Goal: Task Accomplishment & Management: Use online tool/utility

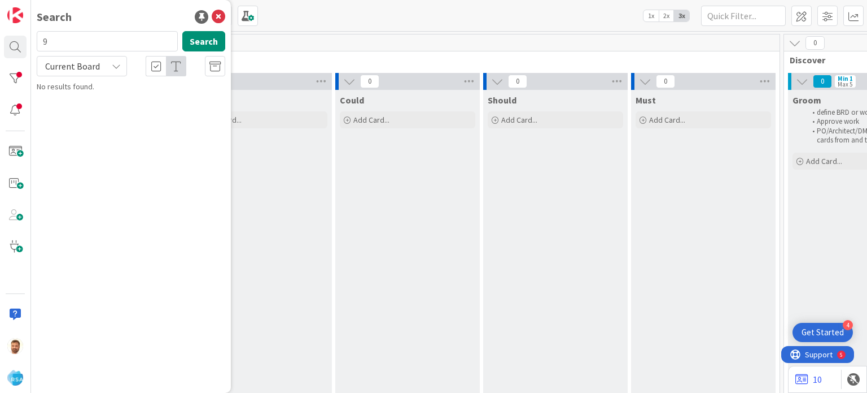
scroll to position [0, 904]
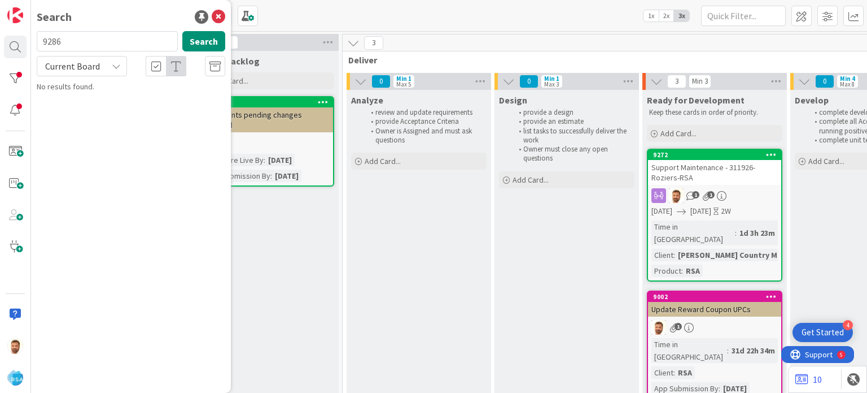
type input "9286"
click at [103, 106] on link "Software Development › Product Backlog 9286 Support Maintenance - 312357- RSA" at bounding box center [131, 95] width 200 height 28
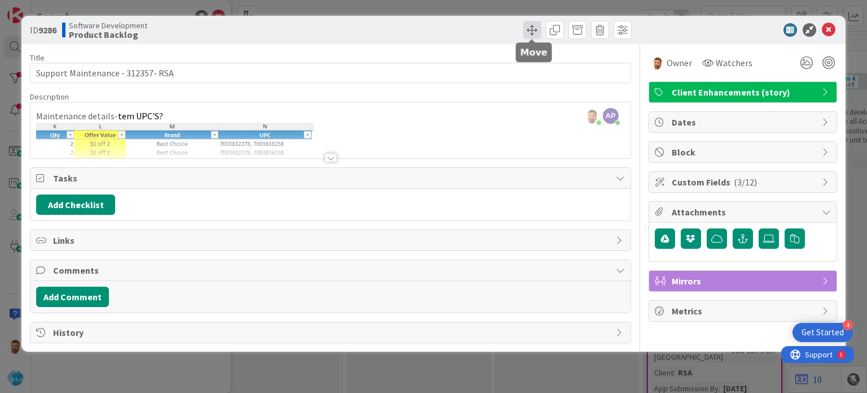
click at [535, 32] on span at bounding box center [533, 30] width 18 height 18
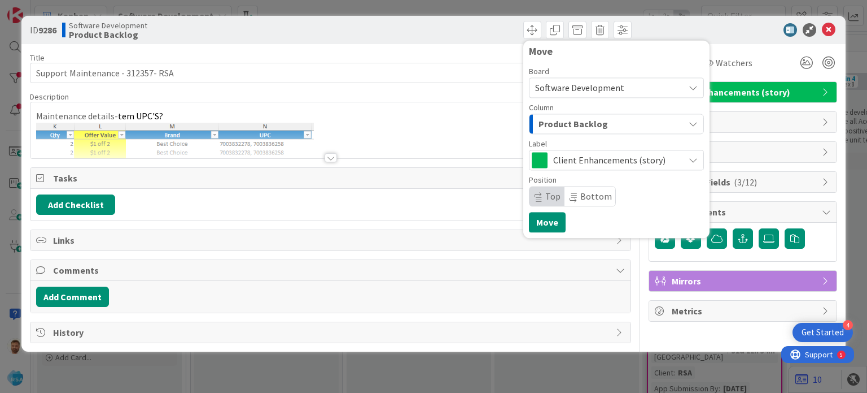
click at [573, 110] on div "Column" at bounding box center [616, 107] width 175 height 8
click at [572, 132] on div "Product Backlog" at bounding box center [610, 124] width 149 height 18
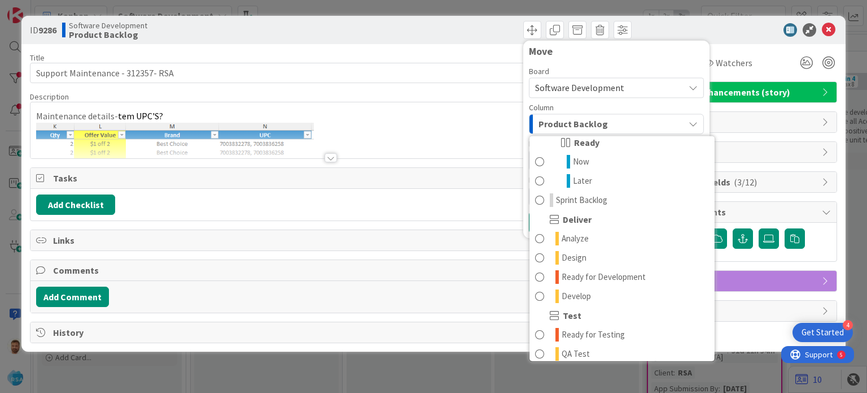
scroll to position [166, 0]
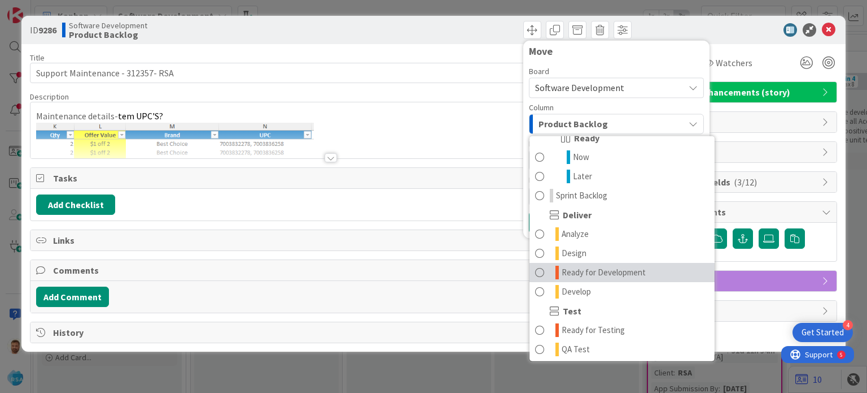
click at [619, 266] on span "Ready for Development" at bounding box center [604, 272] width 84 height 14
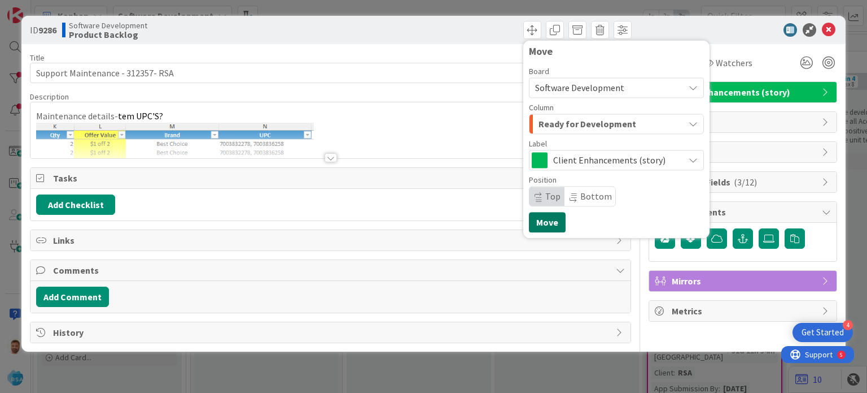
click at [542, 222] on button "Move" at bounding box center [547, 222] width 37 height 20
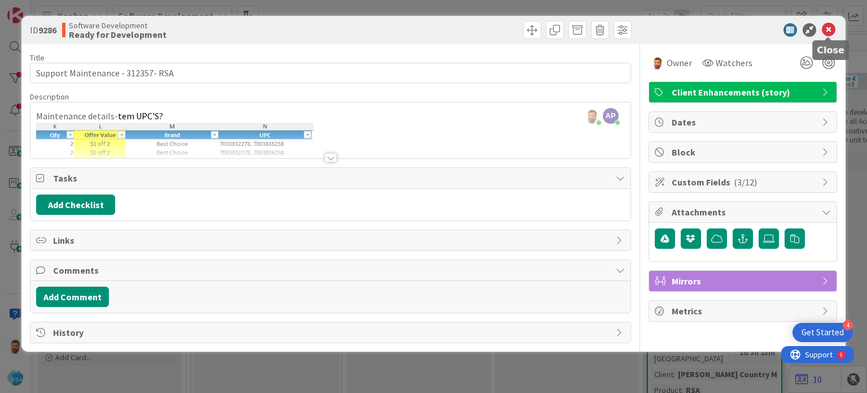
click at [824, 26] on icon at bounding box center [829, 30] width 14 height 14
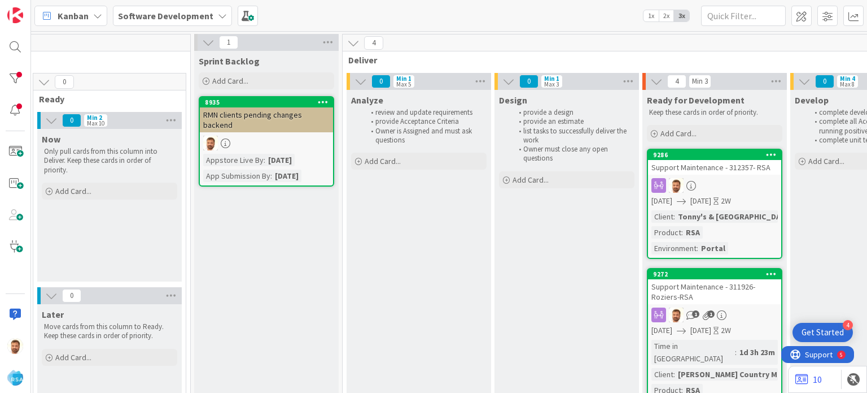
click at [696, 166] on div "Support Maintenance - 312357- RSA" at bounding box center [714, 167] width 133 height 15
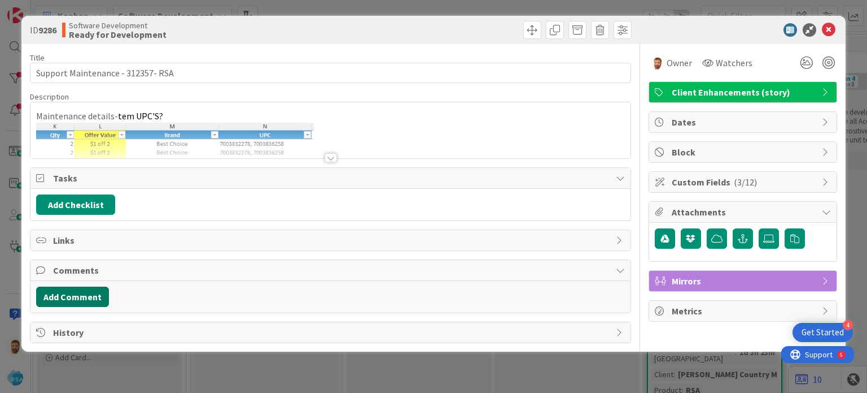
click at [99, 295] on button "Add Comment" at bounding box center [72, 296] width 73 height 20
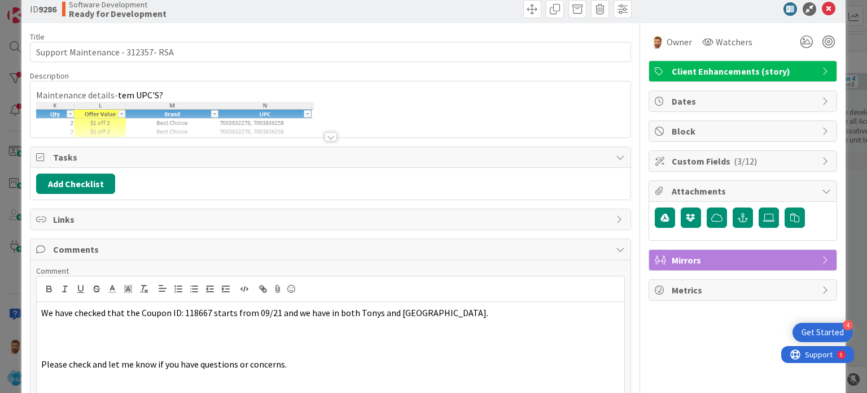
scroll to position [106, 0]
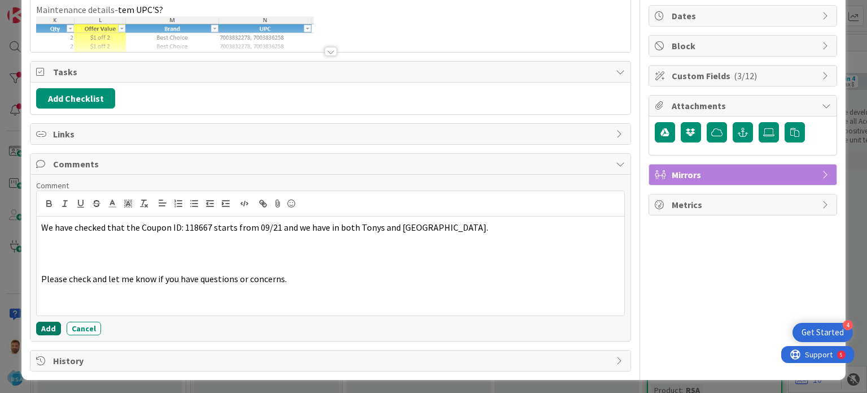
click at [49, 330] on button "Add" at bounding box center [48, 328] width 25 height 14
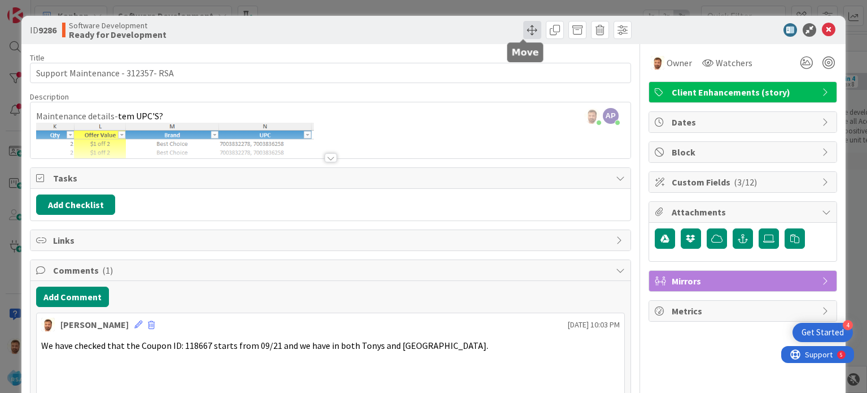
click at [524, 32] on span at bounding box center [533, 30] width 18 height 18
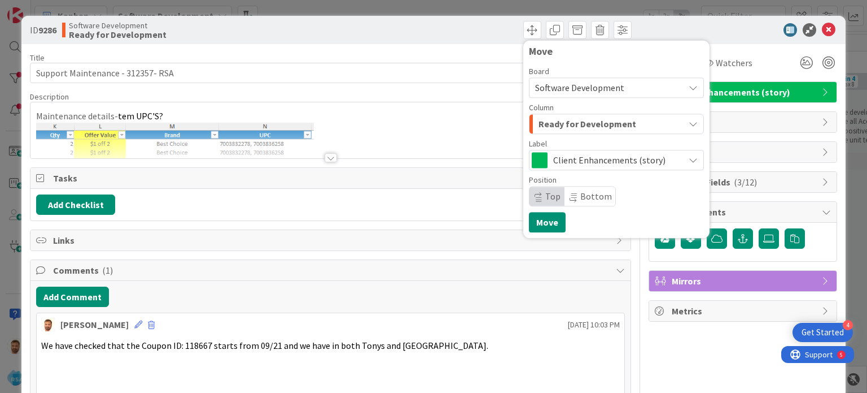
click at [552, 114] on button "Ready for Development" at bounding box center [616, 124] width 175 height 20
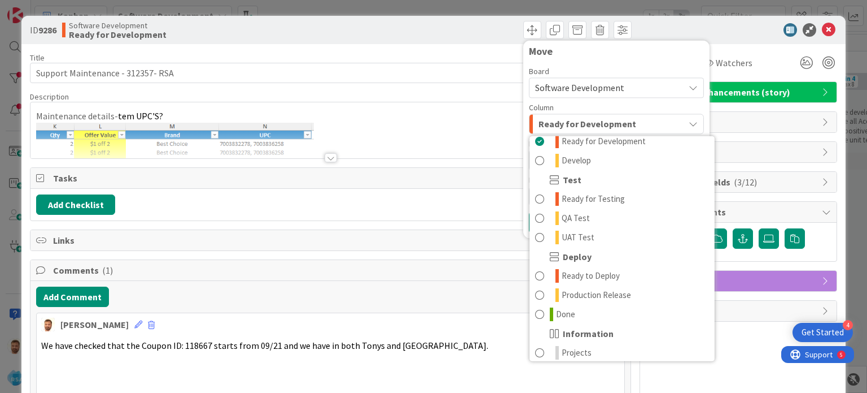
scroll to position [308, 0]
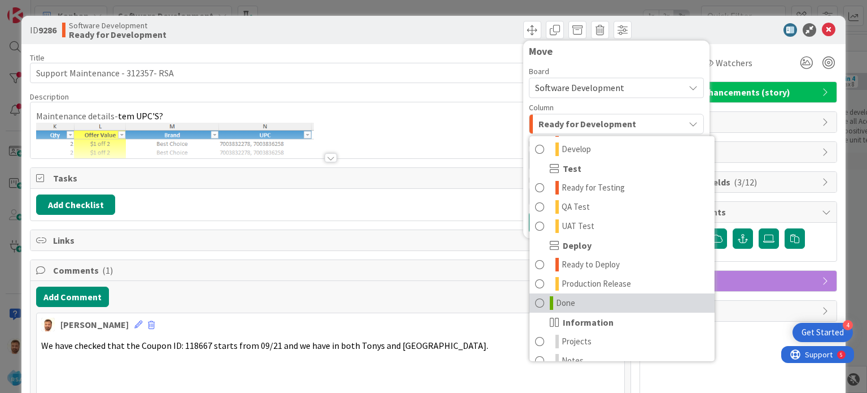
click at [569, 295] on link "Done" at bounding box center [622, 302] width 185 height 19
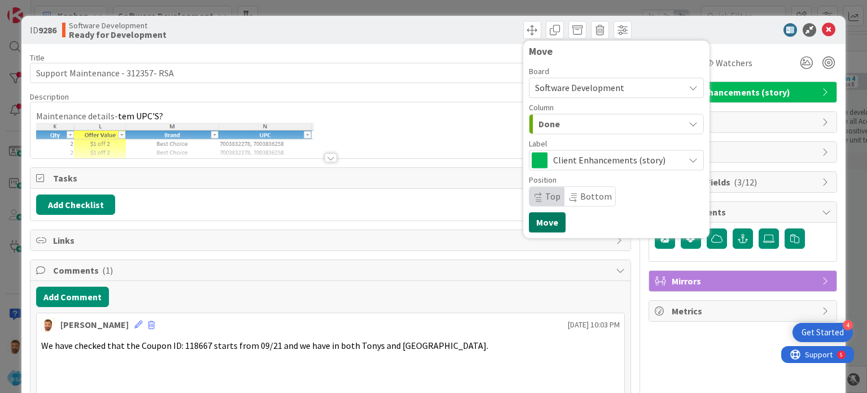
click at [542, 219] on button "Move" at bounding box center [547, 222] width 37 height 20
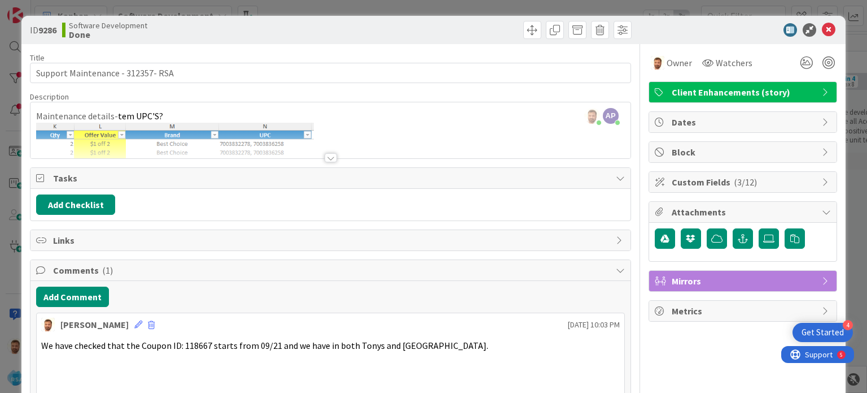
click at [822, 27] on icon at bounding box center [829, 30] width 14 height 14
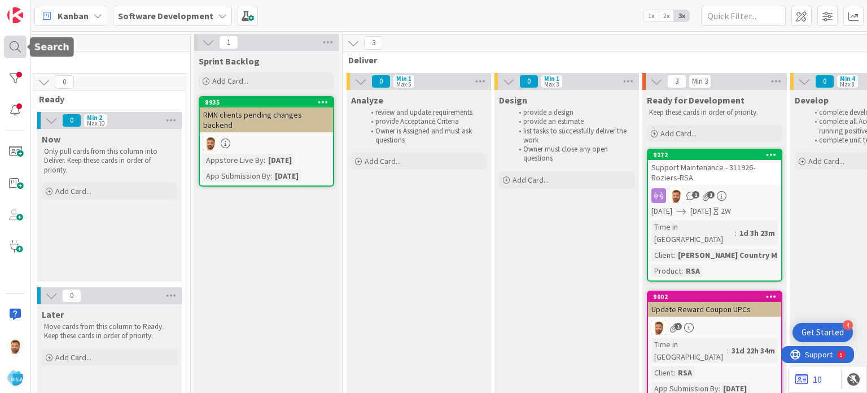
click at [14, 49] on div at bounding box center [15, 47] width 23 height 23
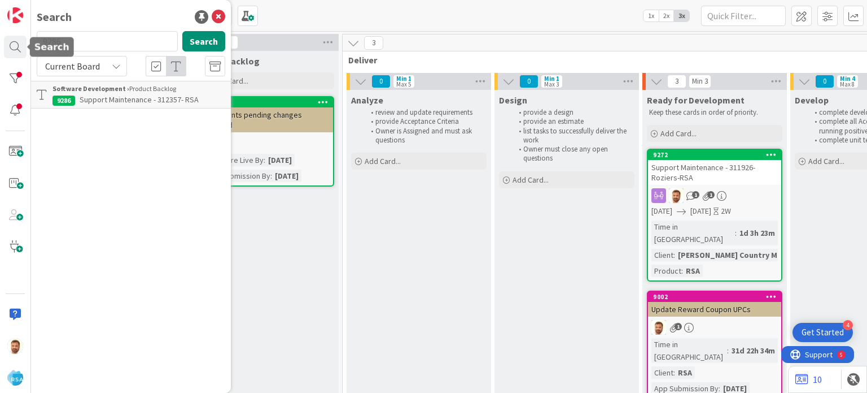
click at [93, 40] on input "9286" at bounding box center [107, 41] width 141 height 20
type input "9276"
click at [95, 99] on span "Support Defect- 311940 & 311965- Food Bazaar-RSA" at bounding box center [133, 105] width 161 height 22
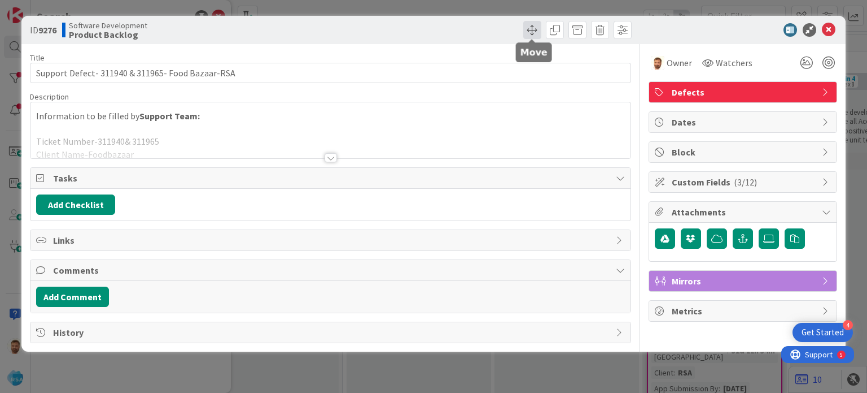
click at [533, 27] on span at bounding box center [533, 30] width 18 height 18
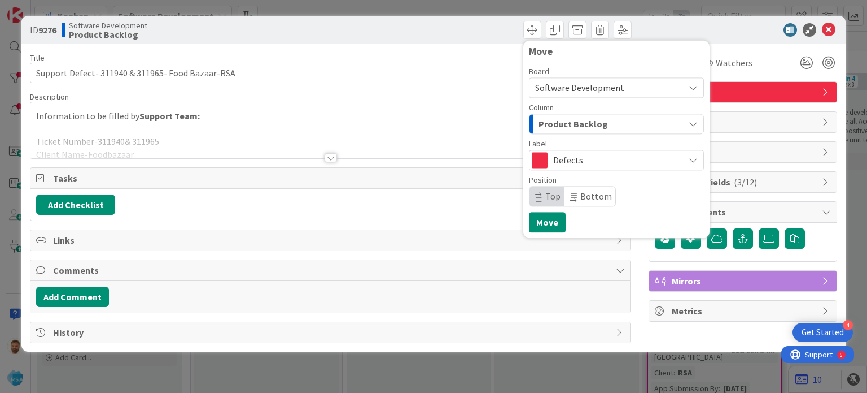
click at [564, 119] on span "Product Backlog" at bounding box center [573, 123] width 69 height 15
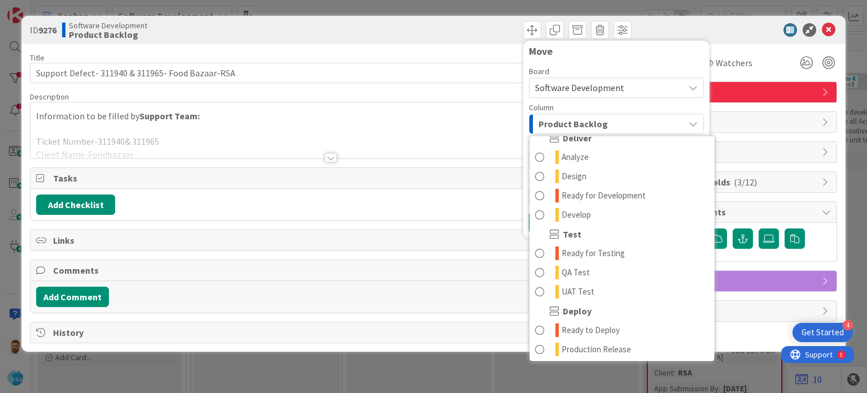
scroll to position [243, 0]
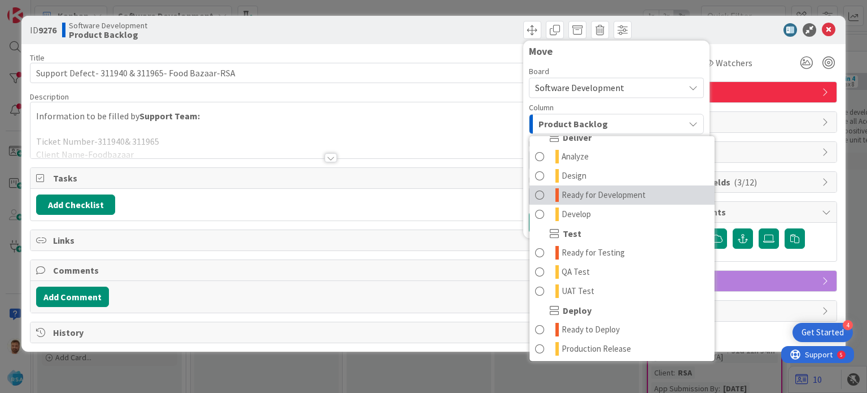
click at [606, 199] on span "Ready for Development" at bounding box center [604, 195] width 84 height 14
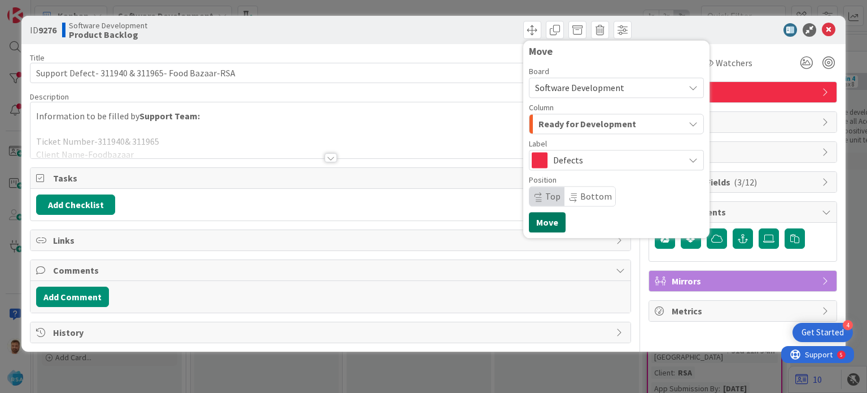
click at [545, 225] on button "Move" at bounding box center [547, 222] width 37 height 20
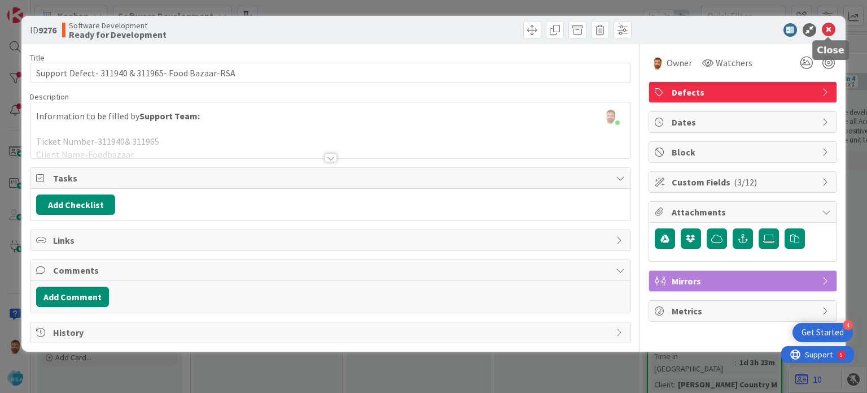
click at [829, 32] on icon at bounding box center [829, 30] width 14 height 14
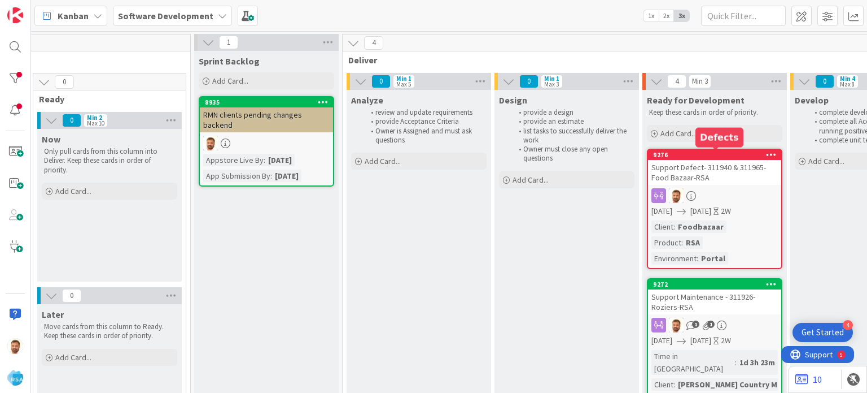
click at [678, 163] on div "Support Defect- 311940 & 311965- Food Bazaar-RSA" at bounding box center [714, 172] width 133 height 25
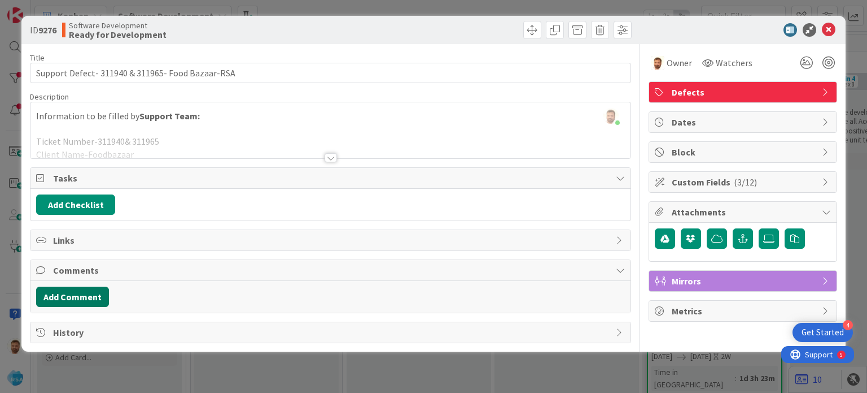
click at [81, 296] on button "Add Comment" at bounding box center [72, 296] width 73 height 20
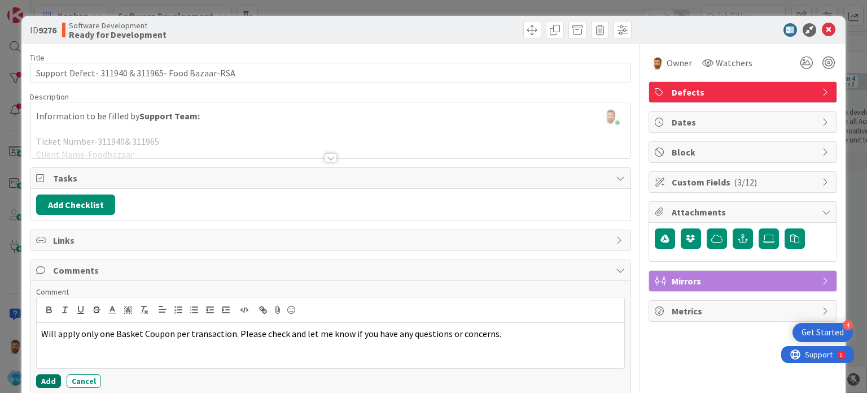
click at [53, 374] on button "Add" at bounding box center [48, 381] width 25 height 14
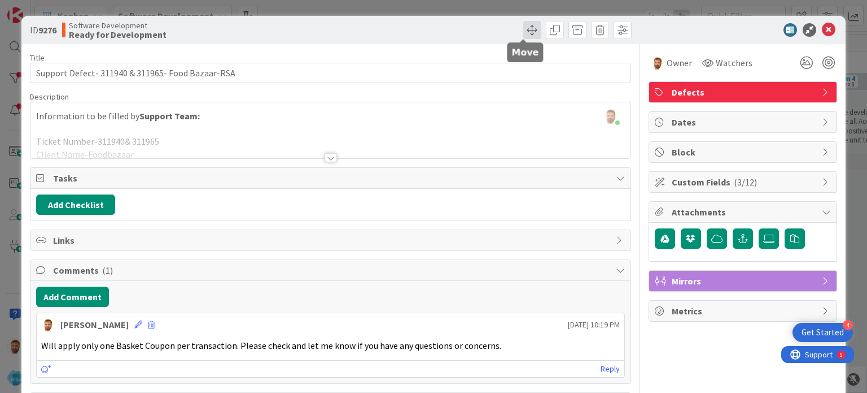
click at [524, 27] on span at bounding box center [533, 30] width 18 height 18
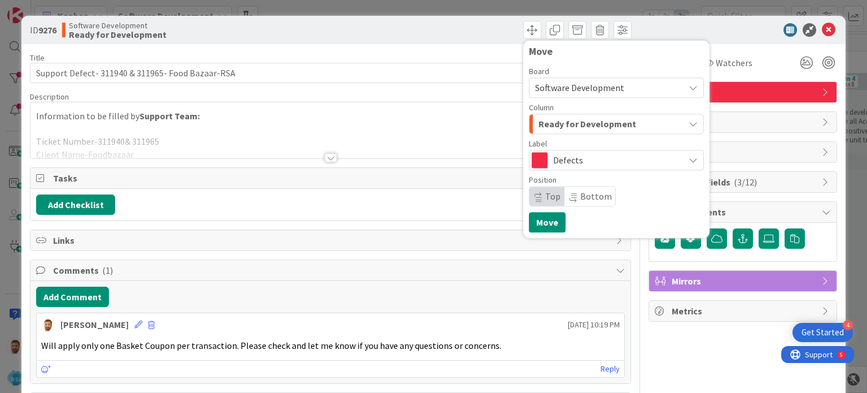
click at [553, 129] on span "Ready for Development" at bounding box center [588, 123] width 98 height 15
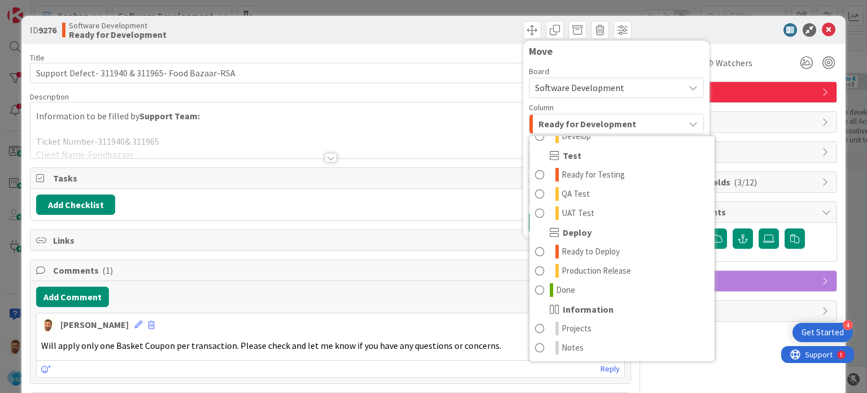
scroll to position [42, 0]
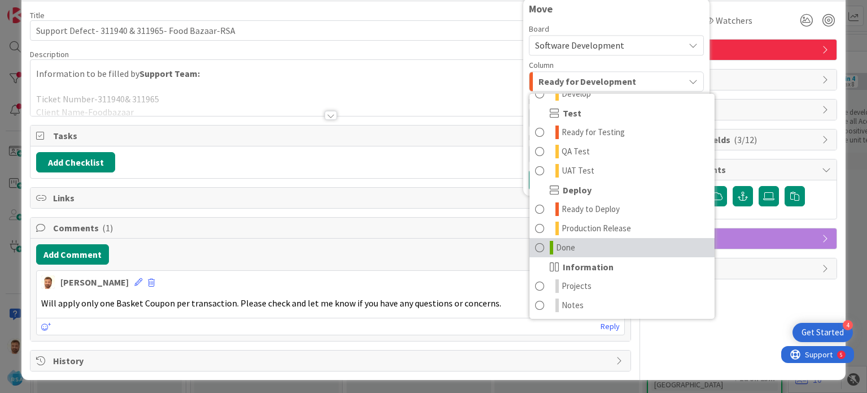
click at [566, 245] on span "Done" at bounding box center [565, 248] width 19 height 14
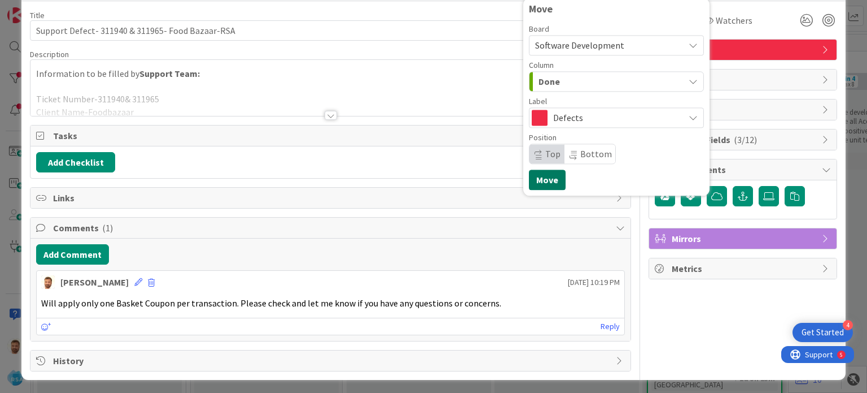
click at [546, 182] on button "Move" at bounding box center [547, 179] width 37 height 20
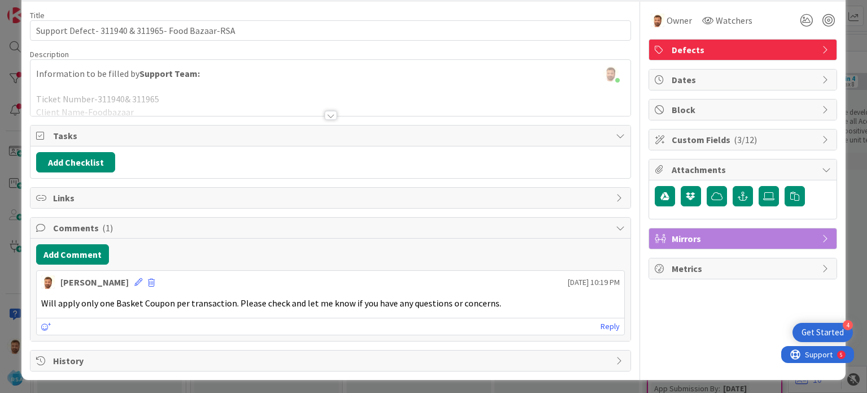
scroll to position [0, 0]
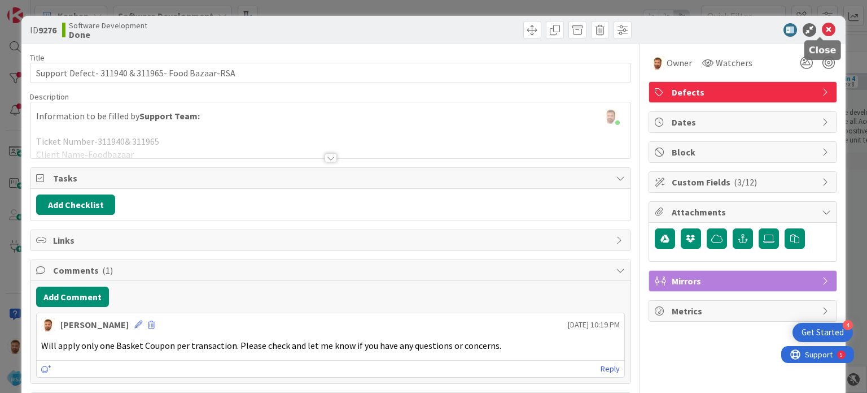
click at [822, 33] on icon at bounding box center [829, 30] width 14 height 14
